Goal: Information Seeking & Learning: Learn about a topic

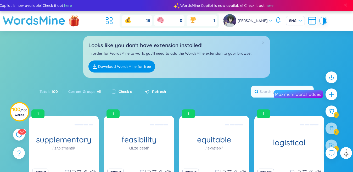
scroll to position [15, 0]
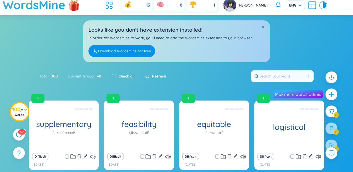
click at [315, 10] on icon at bounding box center [312, 5] width 9 height 9
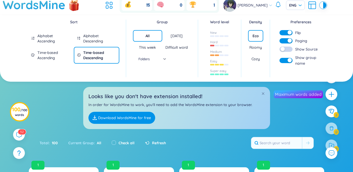
scroll to position [0, 0]
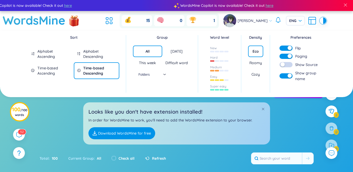
click at [289, 55] on div "button" at bounding box center [290, 56] width 4 height 4
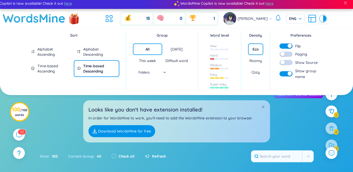
scroll to position [107, 0]
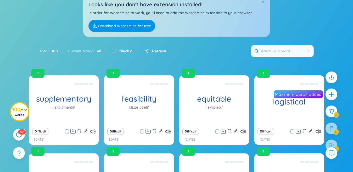
click at [247, 59] on div "Total : 100 Current Group : All Check all Refresh" at bounding box center [176, 53] width 327 height 23
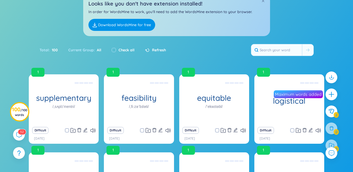
scroll to position [140, 0]
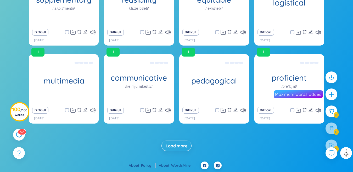
click at [173, 143] on span "Load more" at bounding box center [177, 146] width 22 height 6
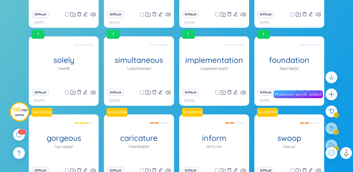
scroll to position [59, 0]
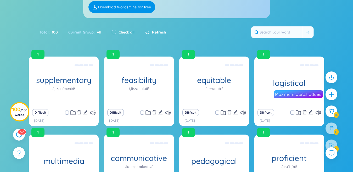
click at [119, 35] on label "Check all" at bounding box center [127, 32] width 16 height 6
checkbox input "true"
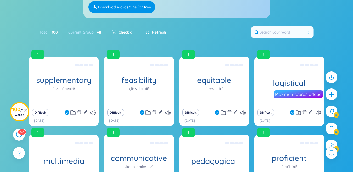
checkbox input "true"
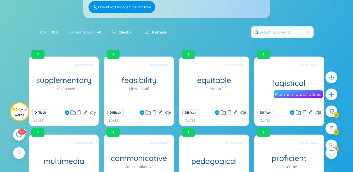
checkbox input "true"
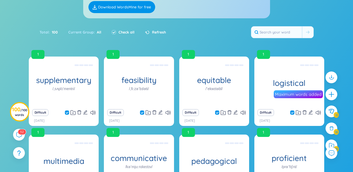
checkbox input "true"
click at [334, 143] on icon at bounding box center [332, 145] width 6 height 5
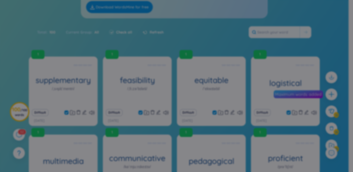
scroll to position [7, 0]
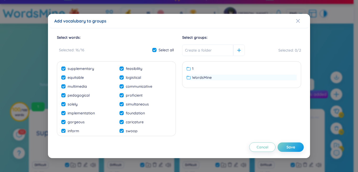
click at [226, 80] on div "WordsMine" at bounding box center [241, 78] width 110 height 6
click at [292, 146] on div "Save" at bounding box center [290, 147] width 9 height 6
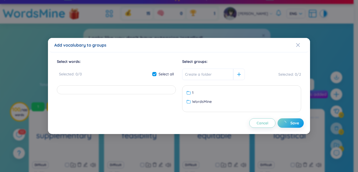
checkbox input "false"
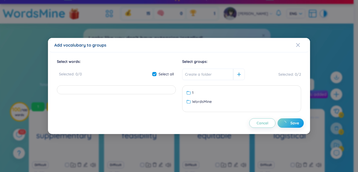
checkbox input "false"
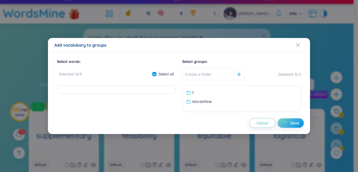
checkbox input "false"
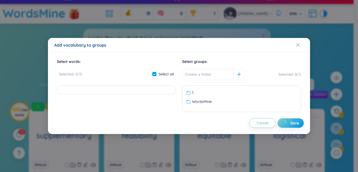
checkbox input "false"
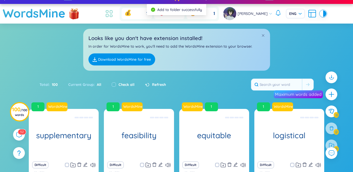
click at [104, 16] on icon at bounding box center [108, 13] width 9 height 9
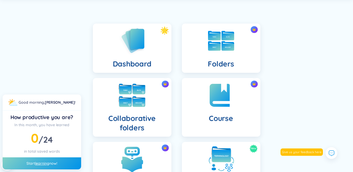
scroll to position [105, 0]
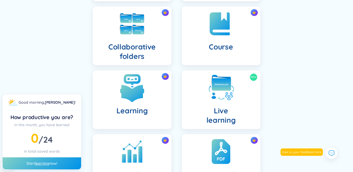
click at [148, 103] on div "Learning" at bounding box center [132, 99] width 79 height 59
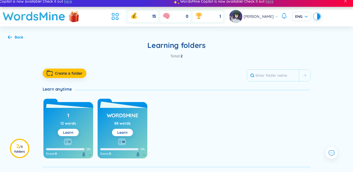
scroll to position [18, 0]
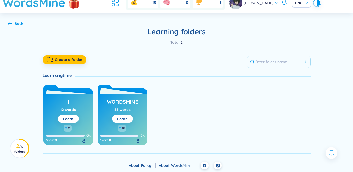
click at [121, 118] on link "Learn" at bounding box center [122, 119] width 10 height 5
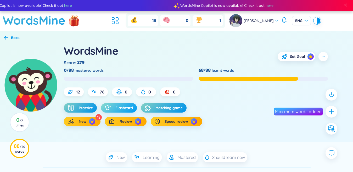
click at [123, 107] on span "Flashcard" at bounding box center [124, 107] width 18 height 5
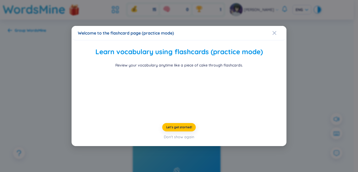
click at [46, 86] on div "Welcome to the flashcard page (practice mode) Learn vocabulary using flashcards…" at bounding box center [179, 86] width 358 height 172
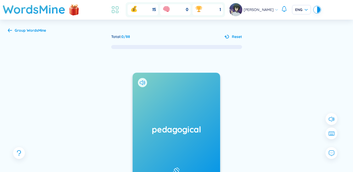
click at [114, 5] on icon at bounding box center [115, 9] width 9 height 9
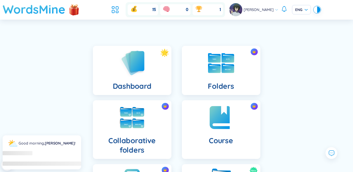
click at [50, 9] on h1 "WordsMine" at bounding box center [34, 9] width 63 height 19
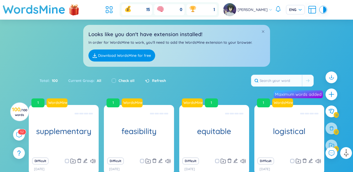
scroll to position [206, 0]
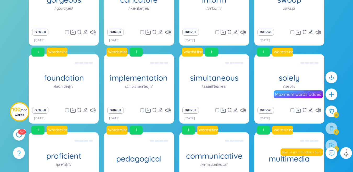
scroll to position [264, 0]
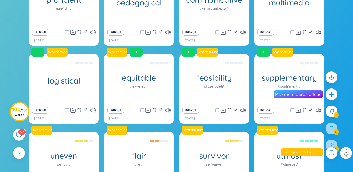
scroll to position [452, 0]
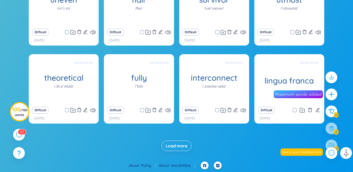
click at [181, 143] on span "Load more" at bounding box center [177, 146] width 22 height 6
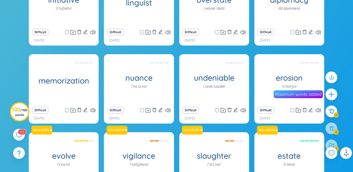
scroll to position [0, 0]
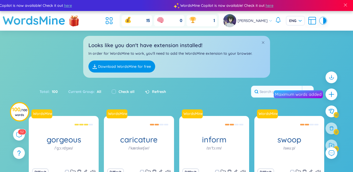
click at [116, 90] on div "Check all" at bounding box center [123, 92] width 23 height 6
click at [114, 90] on input "checkbox" at bounding box center [114, 92] width 4 height 4
checkbox input "true"
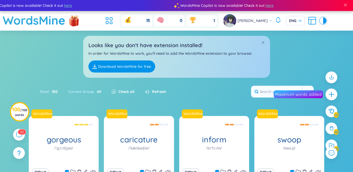
checkbox input "true"
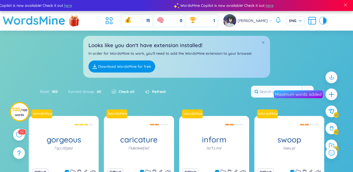
checkbox input "true"
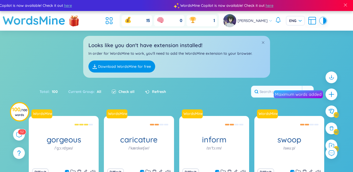
checkbox input "true"
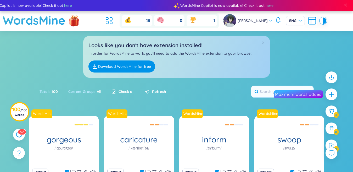
checkbox input "true"
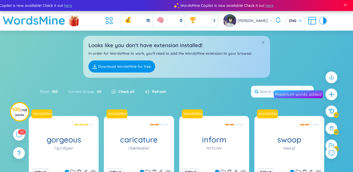
checkbox input "true"
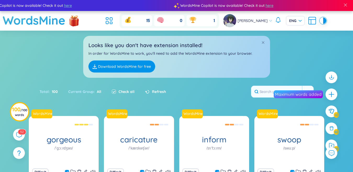
checkbox input "true"
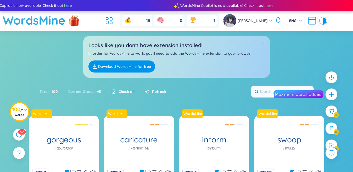
checkbox input "true"
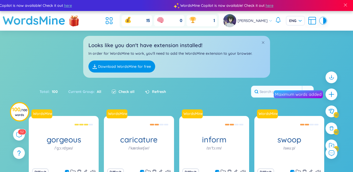
checkbox input "true"
click at [330, 144] on icon at bounding box center [332, 145] width 6 height 5
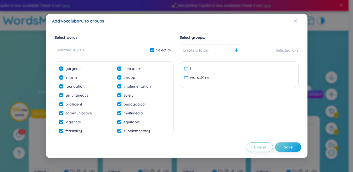
click at [219, 80] on ul "1 WordsMine No data to display" at bounding box center [239, 75] width 116 height 20
click at [218, 79] on div "WordsMine" at bounding box center [239, 78] width 110 height 6
click at [289, 145] on div "Save" at bounding box center [288, 147] width 9 height 6
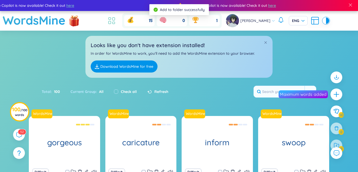
click at [107, 20] on icon at bounding box center [111, 20] width 9 height 9
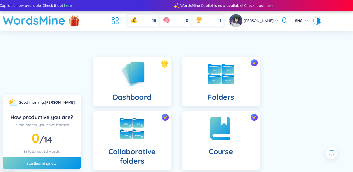
scroll to position [131, 0]
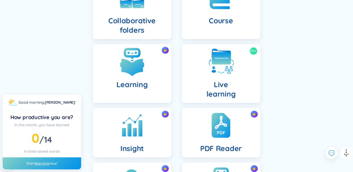
click at [147, 89] on h4 "Learning" at bounding box center [132, 84] width 31 height 9
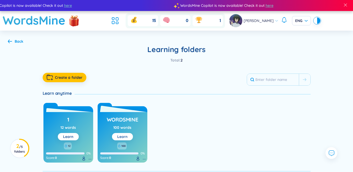
click at [127, 139] on link "Learn" at bounding box center [122, 136] width 10 height 5
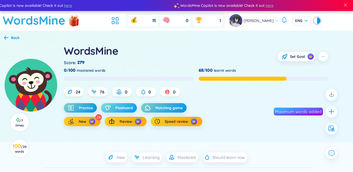
click at [119, 108] on span "Flashcard" at bounding box center [124, 107] width 18 height 5
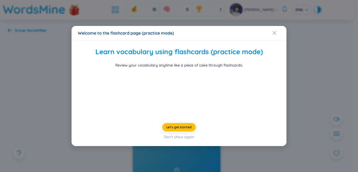
click at [67, 92] on div "Welcome to the flashcard page (practice mode) Learn vocabulary using flashcards…" at bounding box center [179, 86] width 358 height 172
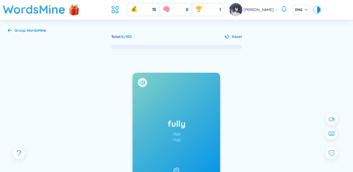
scroll to position [52, 0]
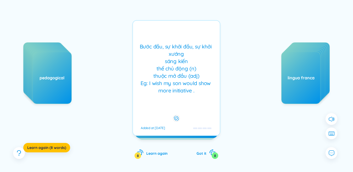
click at [176, 93] on div "Bước đầu, sự khởi đầu, sự khởi xướng sáng kiến thế chủ động (n) thuộc mở đầu (a…" at bounding box center [177, 68] width 82 height 51
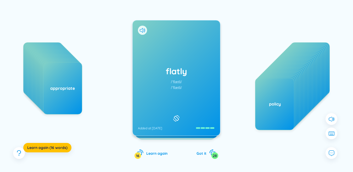
click at [180, 70] on h1 "flatly" at bounding box center [176, 71] width 77 height 12
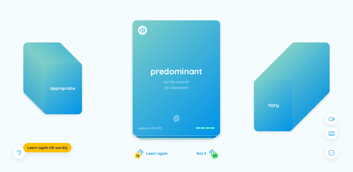
click at [142, 30] on icon at bounding box center [142, 30] width 5 height 5
click at [174, 61] on div "predominant /prɪˈdɑːmɪnənt/ /prɪˈdɒmɪnənt/ Added at [DATE]" at bounding box center [176, 77] width 87 height 115
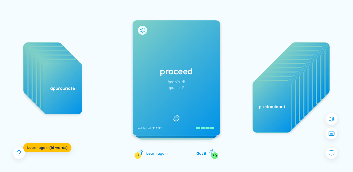
click at [141, 31] on icon at bounding box center [142, 30] width 5 height 5
click at [159, 52] on div "proceed /prəʊˈsiːd/ /prəˈsiːd/ Added at [DATE]" at bounding box center [176, 77] width 87 height 115
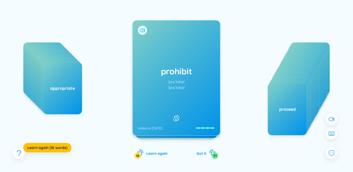
click at [141, 31] on icon at bounding box center [142, 30] width 5 height 5
click at [158, 61] on div "prohibit /prəˈhɪbɪt/ /prəˈhɪbɪt/ Added at [DATE]" at bounding box center [176, 77] width 87 height 115
click at [142, 32] on icon at bounding box center [142, 30] width 5 height 5
click at [167, 57] on div "proportion /prəˈpɔːrʃn/ /prəˈpɔːʃn/ Added at [DATE]" at bounding box center [176, 77] width 87 height 115
click at [143, 30] on icon at bounding box center [142, 30] width 5 height 5
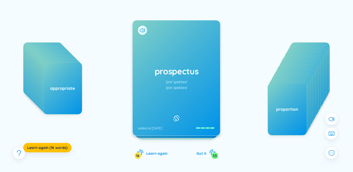
click at [169, 54] on div "prospectus /prəˈspektəs/ /prəˈspektəs/ Added at [DATE]" at bounding box center [176, 77] width 87 height 115
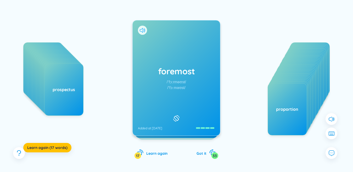
click at [141, 30] on icon at bounding box center [142, 30] width 5 height 5
click at [158, 51] on div "foremost /ˈfɔːrməʊst/ /ˈfɔːməʊst/ Added at [DATE]" at bounding box center [176, 77] width 87 height 115
click at [141, 30] on icon at bounding box center [142, 30] width 5 height 5
click at [160, 60] on div "subtropical /ˌsʌbˈtrɑːpɪkl/ /ˌsʌbˈtrɒpɪkl/ Added at [DATE]" at bounding box center [176, 77] width 87 height 115
click at [142, 30] on icon at bounding box center [142, 30] width 5 height 5
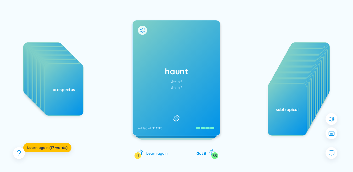
click at [156, 54] on div "haunt /hɔːnt/ /hɔːnt/ Added at [DATE]" at bounding box center [176, 77] width 87 height 115
click at [142, 31] on icon at bounding box center [142, 30] width 5 height 5
click at [163, 57] on div "tease /tiːz/ /tiːz/ Added at [DATE]" at bounding box center [176, 77] width 87 height 115
click at [141, 31] on icon at bounding box center [141, 30] width 3 height 5
click at [160, 51] on div "surpassing /sərˈpæsɪŋ/ /səˈpɑːsɪŋ/ Added at [DATE]" at bounding box center [176, 77] width 87 height 115
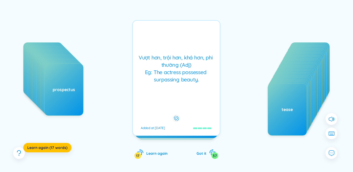
click at [160, 51] on div "Vượt hơn, trội hơn, khá hơn, phi [PERSON_NAME] (Adj) Eg: The actress possessed …" at bounding box center [177, 78] width 88 height 116
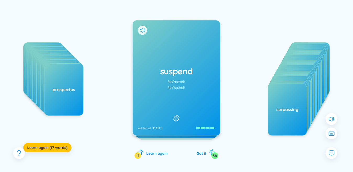
click at [142, 31] on icon at bounding box center [141, 30] width 3 height 5
click at [153, 45] on div "suspend /səˈspend/ /səˈspend/ Added at [DATE]" at bounding box center [176, 77] width 87 height 115
click at [142, 30] on icon at bounding box center [142, 30] width 5 height 5
click at [140, 32] on icon at bounding box center [142, 30] width 5 height 5
click at [176, 64] on div "grasp /ɡræsp/ /ɡrɑːsp/ Added at [DATE]" at bounding box center [176, 77] width 87 height 115
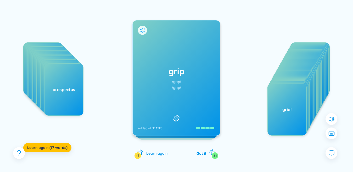
click at [142, 32] on icon at bounding box center [142, 30] width 5 height 5
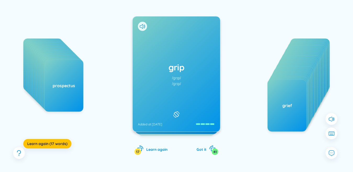
scroll to position [68, 0]
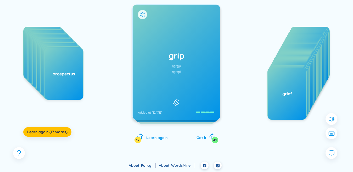
click at [165, 69] on div "grip /ɡrɪp/ /ɡrɪp/ Added at [DATE]" at bounding box center [176, 62] width 87 height 115
click at [142, 16] on icon at bounding box center [142, 14] width 5 height 5
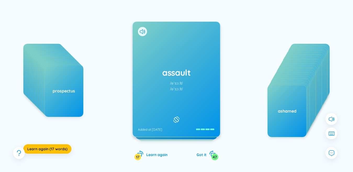
scroll to position [42, 0]
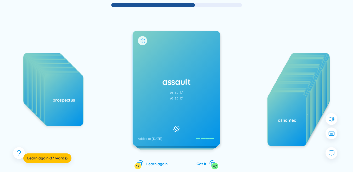
click at [144, 40] on icon at bounding box center [142, 40] width 5 height 5
click at [162, 57] on div "assault /əˈsɔːlt/ /əˈsɔːlt/ Added at [DATE]" at bounding box center [176, 88] width 87 height 115
click at [143, 41] on icon at bounding box center [141, 40] width 3 height 5
click at [164, 56] on div "desperate /ˈdespərət/ /ˈdespərət/ Added at [DATE]" at bounding box center [176, 88] width 87 height 115
click at [163, 51] on div "disgust /dɪsˈɡʌst/ /dɪsˈɡʌst/ Added at [DATE]" at bounding box center [176, 88] width 87 height 115
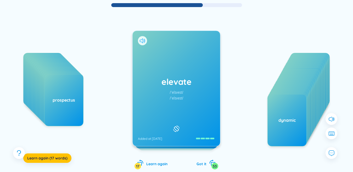
click at [143, 42] on icon at bounding box center [142, 40] width 5 height 5
click at [164, 62] on div "elevate /ˈelɪveɪt/ /ˈelɪveɪt/ Added at [DATE]" at bounding box center [176, 88] width 87 height 115
click at [141, 40] on icon at bounding box center [142, 40] width 5 height 5
click at [161, 71] on div "entanglement /ɪnˈtæŋɡlmənt/ /ɪnˈtæŋɡlmənt/ Added at [DATE]" at bounding box center [176, 88] width 87 height 115
click at [205, 85] on h1 "vacuous" at bounding box center [176, 82] width 77 height 12
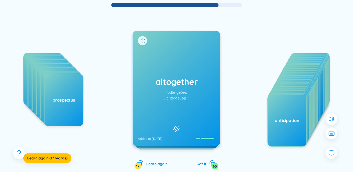
click at [175, 62] on div "altogether /ˌɔːltəˈɡeðər/ /ˌɔːltəˈɡeðə(r)/ Added at [DATE]" at bounding box center [176, 88] width 87 height 115
click at [142, 41] on icon at bounding box center [142, 40] width 5 height 5
click at [168, 64] on div "migrate /ˈmaɪɡreɪt/ /maɪˈɡreɪt/ Added at [DATE]" at bounding box center [176, 88] width 87 height 115
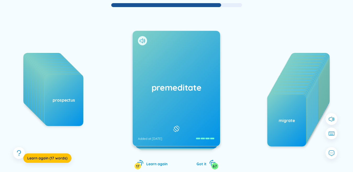
click at [143, 41] on icon at bounding box center [142, 40] width 5 height 5
click at [169, 70] on div "premeditate Added at [DATE]" at bounding box center [176, 88] width 87 height 115
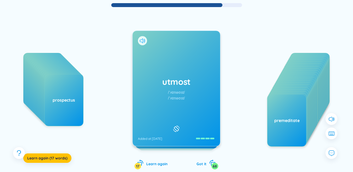
click at [141, 42] on icon at bounding box center [141, 40] width 3 height 5
click at [176, 62] on div "utmost /ˈʌtməʊst/ /ˈʌtməʊst/ Added at [DATE]" at bounding box center [176, 88] width 87 height 115
click at [141, 40] on icon at bounding box center [141, 40] width 3 height 5
click at [168, 60] on div "utterly /ˈʌtərli/ /ˈʌtəli/ Added at [DATE]" at bounding box center [176, 88] width 87 height 115
click at [139, 41] on div at bounding box center [142, 40] width 9 height 9
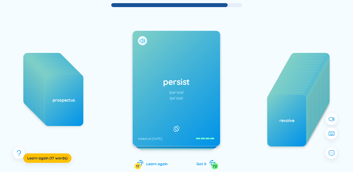
click at [141, 40] on icon at bounding box center [142, 40] width 5 height 5
click at [155, 48] on div "persist /pərˈsɪst/ /pəˈsɪst/ Added at [DATE]" at bounding box center [176, 88] width 87 height 115
click at [143, 40] on icon at bounding box center [142, 40] width 5 height 5
click at [139, 39] on div at bounding box center [142, 40] width 9 height 9
click at [173, 67] on div "rotate /ˈrəʊteɪt/ /rəʊˈteɪt/ Added at [DATE]" at bounding box center [176, 88] width 87 height 115
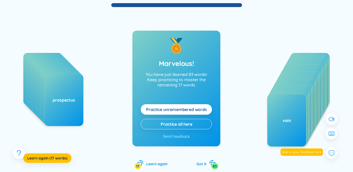
click at [201, 111] on span "Practice unremembered words" at bounding box center [176, 110] width 61 height 6
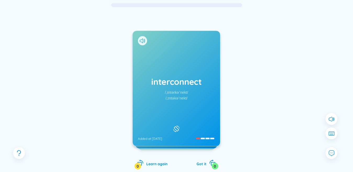
click at [142, 40] on icon at bounding box center [141, 40] width 3 height 5
click at [171, 67] on div "interconnect /ˌɪntərkəˈnekt/ /ˌɪntəkəˈnekt/ Added at [DATE]" at bounding box center [176, 88] width 87 height 115
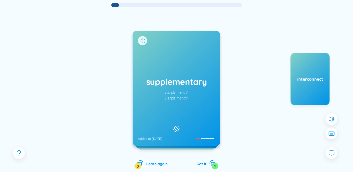
click at [141, 40] on icon at bounding box center [142, 40] width 5 height 5
click at [162, 55] on div "supplementary /ˌsʌplɪˈmentri/ /ˌsʌplɪˈmentri/ Added at [DATE]" at bounding box center [176, 88] width 87 height 115
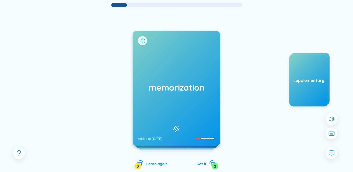
click at [144, 41] on icon at bounding box center [142, 40] width 5 height 5
click at [161, 59] on div "memorization Added at [DATE]" at bounding box center [176, 88] width 87 height 115
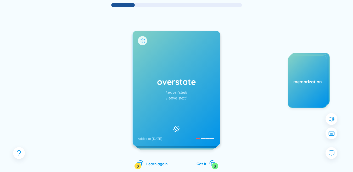
click at [142, 41] on icon at bounding box center [142, 40] width 5 height 5
click at [167, 65] on div "overstate /ˌəʊvərˈsteɪt/ /ˌəʊvəˈsteɪt/ Added at [DATE]" at bounding box center [176, 88] width 87 height 115
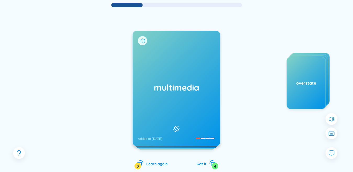
click at [142, 40] on icon at bounding box center [142, 40] width 5 height 5
click at [169, 70] on div "multimedia Added at [DATE]" at bounding box center [176, 88] width 87 height 115
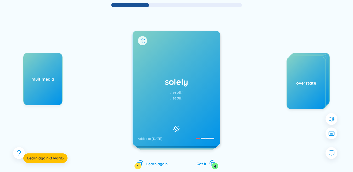
click at [144, 42] on icon at bounding box center [142, 40] width 5 height 5
click at [170, 71] on div "solely /ˈsəʊlli/ /ˈsəʊlli/ Added at [DATE]" at bounding box center [176, 88] width 87 height 115
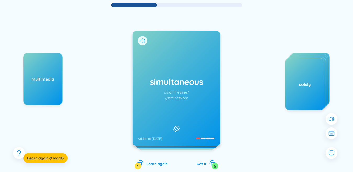
click at [144, 41] on icon at bounding box center [142, 40] width 5 height 5
click at [166, 65] on div "simultaneous /ˌsaɪmlˈteɪniəs/ /ˌsɪmlˈteɪniəs/ Added at [DATE]" at bounding box center [176, 88] width 87 height 115
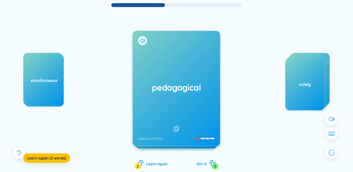
click at [141, 41] on icon at bounding box center [142, 40] width 5 height 5
click at [157, 62] on div "pedagogical Added at [DATE]" at bounding box center [176, 88] width 87 height 115
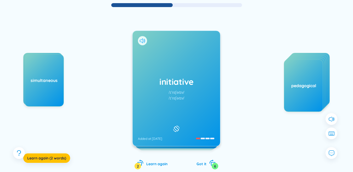
click at [144, 41] on icon at bounding box center [142, 40] width 5 height 5
click at [169, 63] on div "initiative /ɪˈnɪʃətɪv/ /ɪˈnɪʃətɪv/ Added at [DATE]" at bounding box center [176, 88] width 87 height 115
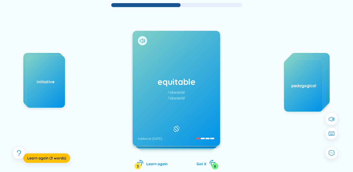
click at [141, 42] on icon at bounding box center [142, 40] width 5 height 5
click at [163, 69] on div "equitable /ˈekwɪtəbl/ /ˈekwɪtəbl/ Added at [DATE]" at bounding box center [176, 88] width 87 height 115
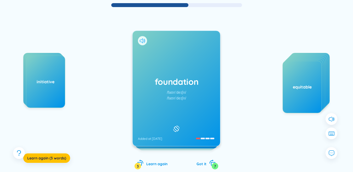
click at [142, 40] on icon at bounding box center [142, 40] width 5 height 5
click at [187, 68] on div "foundation /faʊnˈdeɪʃn/ /faʊnˈdeɪʃn/ Added at [DATE]" at bounding box center [176, 88] width 87 height 115
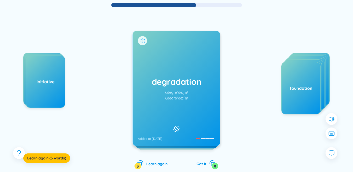
click at [144, 40] on icon at bounding box center [142, 40] width 5 height 5
click at [169, 60] on div "degradation /ˌdeɡrəˈdeɪʃn/ /ˌdeɡrəˈdeɪʃn/ Added at [DATE]" at bounding box center [176, 88] width 87 height 115
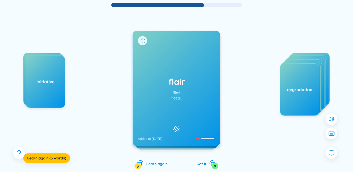
click at [143, 39] on icon at bounding box center [141, 40] width 3 height 5
click at [178, 62] on div "flair /fler/ /fleə(r)/ Added at [DATE]" at bounding box center [176, 88] width 87 height 115
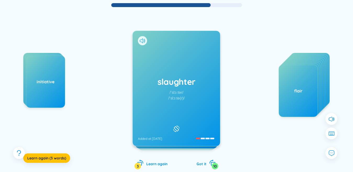
click at [143, 42] on icon at bounding box center [142, 40] width 5 height 5
click at [163, 61] on div "[PERSON_NAME] /ˈslɔːtər/ /ˈslɔːtə(r)/ Added at [DATE]" at bounding box center [176, 88] width 87 height 115
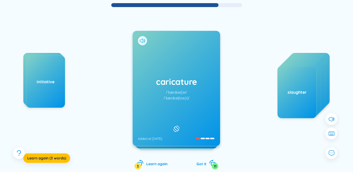
click at [143, 41] on icon at bounding box center [142, 40] width 5 height 5
click at [159, 56] on div "caricature /ˈkærɪkətʃər/ /ˈkærɪkətʃʊə(r)/ Added at [DATE]" at bounding box center [176, 88] width 87 height 115
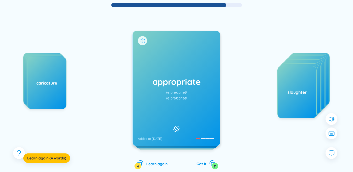
click at [144, 41] on icon at bounding box center [142, 40] width 5 height 5
click at [166, 63] on div "appropriate /əˈprəʊpriət/ /əˈprəʊpriət/ Added at [DATE]" at bounding box center [176, 88] width 87 height 115
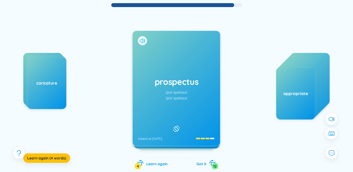
click at [142, 43] on icon at bounding box center [141, 40] width 3 height 5
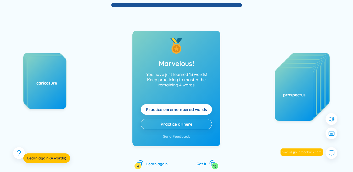
click at [195, 107] on span "Practice unremembered words" at bounding box center [176, 110] width 61 height 6
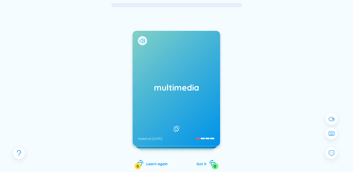
click at [145, 40] on icon at bounding box center [142, 40] width 5 height 5
click at [166, 57] on div "multimedia Added at [DATE]" at bounding box center [176, 88] width 87 height 115
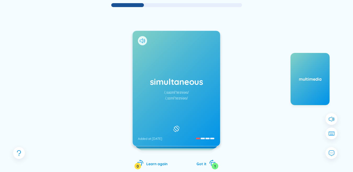
click at [142, 40] on icon at bounding box center [142, 40] width 5 height 5
click at [145, 41] on icon at bounding box center [142, 40] width 5 height 5
click at [176, 63] on div "simultaneous /ˌsaɪmlˈteɪniəs/ /ˌsɪmlˈteɪniəs/ Added at [DATE]" at bounding box center [176, 88] width 87 height 115
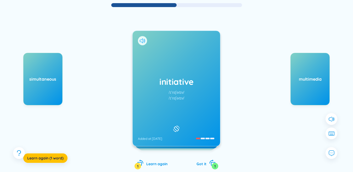
click at [143, 39] on icon at bounding box center [142, 40] width 5 height 5
click at [171, 69] on div "initiative /ɪˈnɪʃətɪv/ /ɪˈnɪʃətɪv/ Added at [DATE]" at bounding box center [176, 88] width 87 height 115
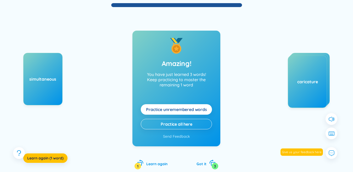
click at [171, 111] on span "Practice unremembered words" at bounding box center [176, 110] width 61 height 6
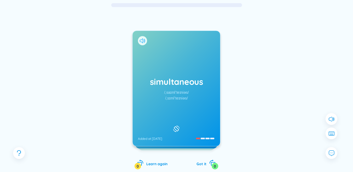
click at [141, 41] on icon at bounding box center [142, 40] width 5 height 5
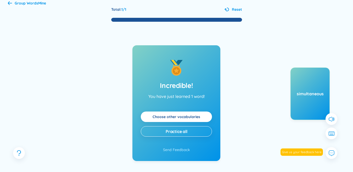
scroll to position [0, 0]
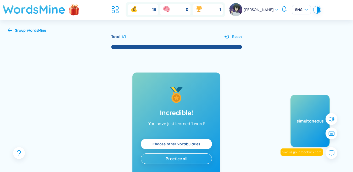
click at [39, 12] on h1 "WordsMine" at bounding box center [34, 9] width 63 height 19
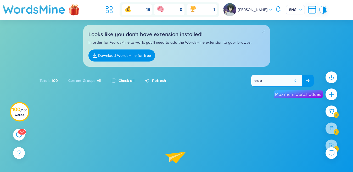
scroll to position [26, 0]
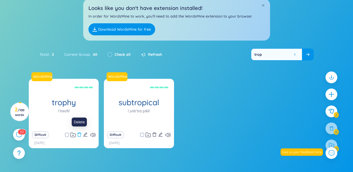
type input "trop"
click at [78, 135] on icon "delete" at bounding box center [79, 134] width 5 height 5
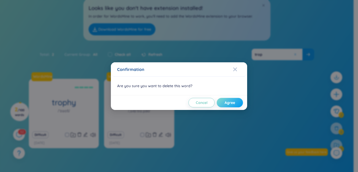
click at [235, 102] on button "Agree" at bounding box center [230, 102] width 26 height 9
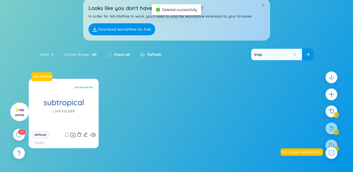
click at [296, 57] on button at bounding box center [295, 55] width 4 height 4
click at [290, 57] on input "text" at bounding box center [276, 55] width 51 height 12
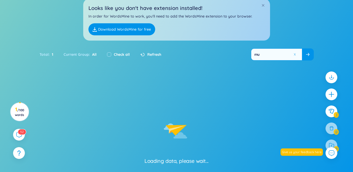
type input "mur"
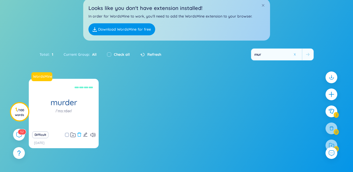
type input "mur"
click at [80, 134] on icon "delete" at bounding box center [79, 134] width 5 height 5
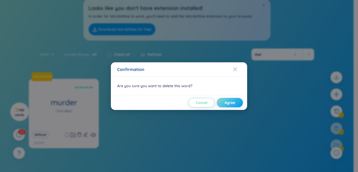
click at [228, 101] on span "Agree" at bounding box center [229, 102] width 10 height 5
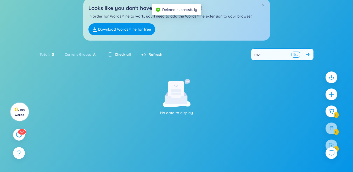
click at [295, 56] on button at bounding box center [296, 54] width 8 height 7
click at [292, 55] on input "text" at bounding box center [276, 55] width 51 height 12
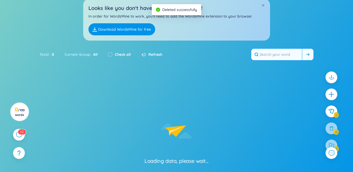
type input "a"
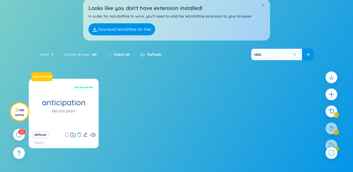
type input "ntici"
click at [80, 135] on icon "delete" at bounding box center [79, 134] width 5 height 5
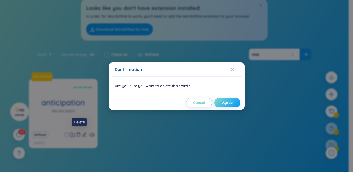
click at [227, 103] on span "Agree" at bounding box center [227, 102] width 10 height 5
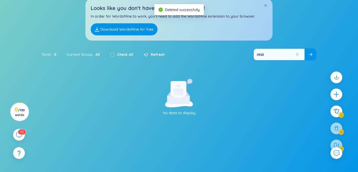
click at [295, 56] on button at bounding box center [297, 55] width 4 height 4
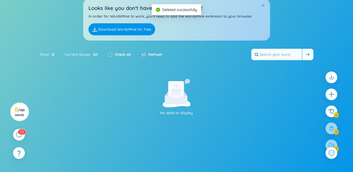
click at [285, 56] on input "text" at bounding box center [276, 55] width 51 height 12
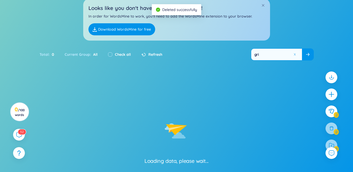
type input "grie"
type input "f"
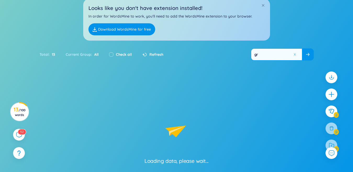
type input "gri"
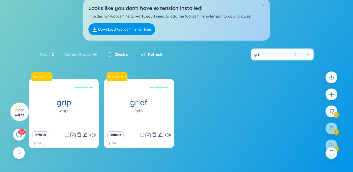
type input "gri"
click at [155, 133] on icon "delete" at bounding box center [154, 134] width 5 height 5
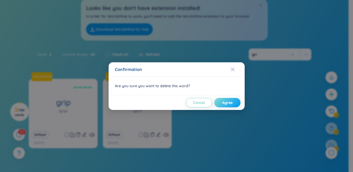
click at [236, 102] on button "Agree" at bounding box center [227, 102] width 26 height 9
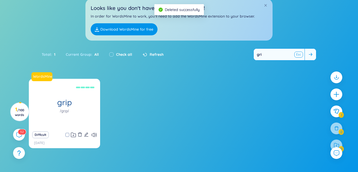
click at [296, 53] on div "gri" at bounding box center [284, 54] width 63 height 12
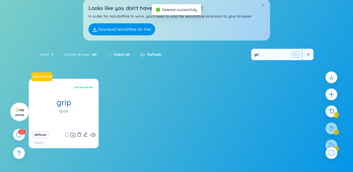
click at [296, 54] on button at bounding box center [296, 54] width 8 height 7
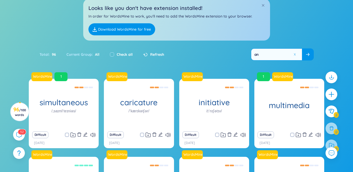
type input "ans"
